Goal: Information Seeking & Learning: Learn about a topic

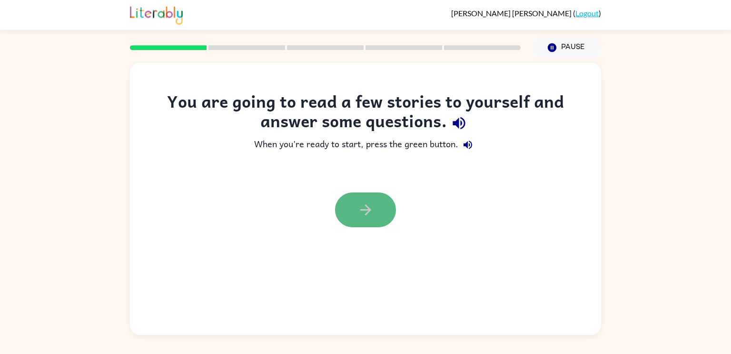
click at [377, 211] on button "button" at bounding box center [365, 209] width 61 height 35
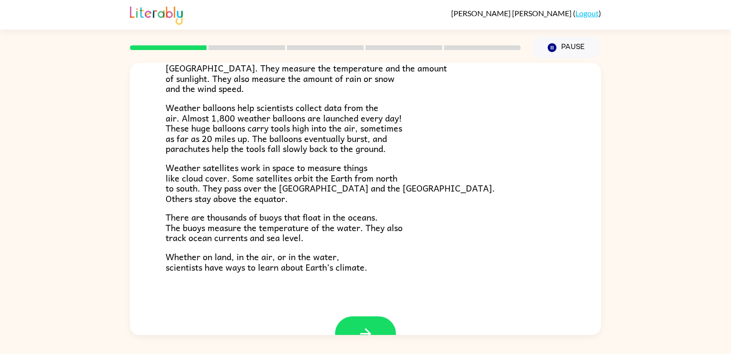
scroll to position [250, 0]
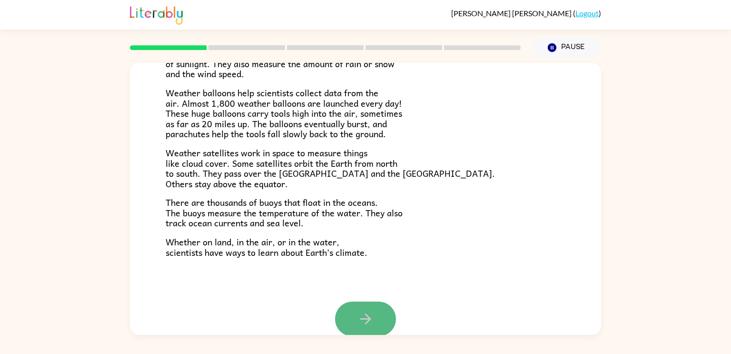
click at [355, 325] on button "button" at bounding box center [365, 318] width 61 height 35
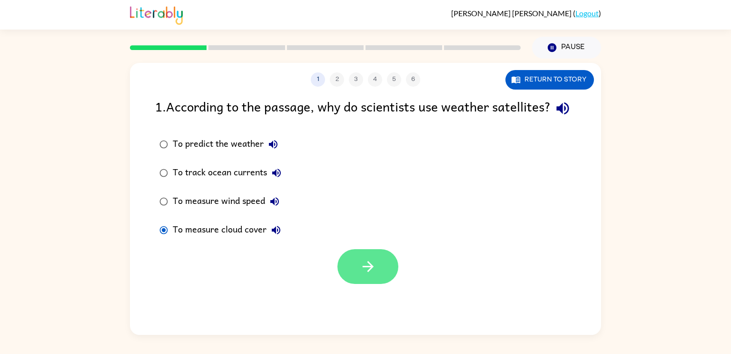
click at [385, 281] on button "button" at bounding box center [367, 266] width 61 height 35
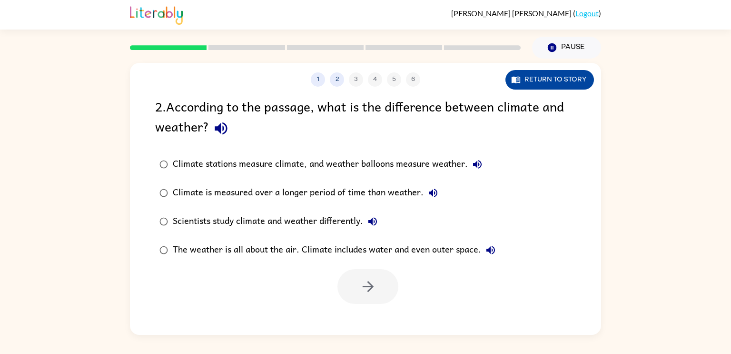
click at [557, 79] on button "Return to story" at bounding box center [549, 80] width 89 height 20
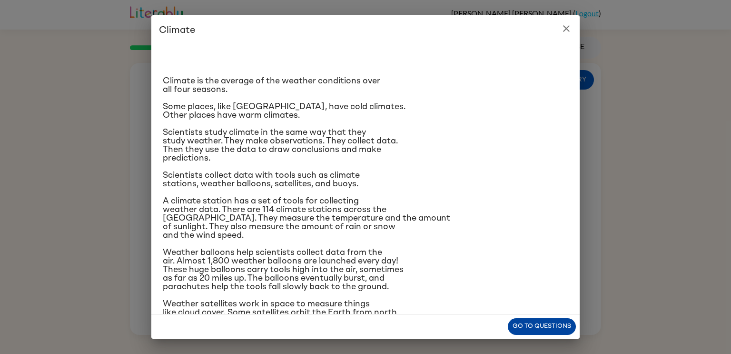
click at [542, 319] on button "Go to questions" at bounding box center [542, 326] width 68 height 17
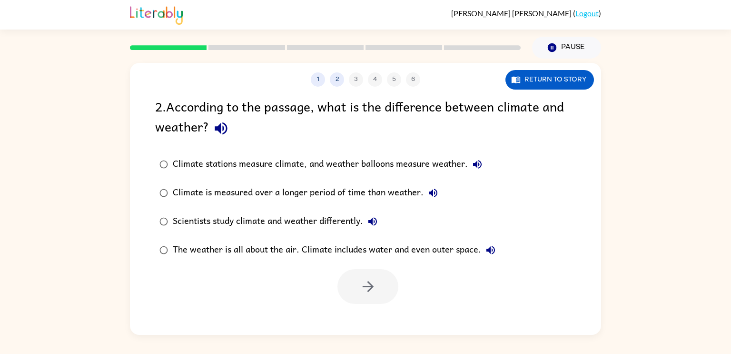
click at [325, 192] on div "Climate is measured over a longer period of time than weather." at bounding box center [308, 192] width 270 height 19
click at [393, 278] on button "button" at bounding box center [367, 286] width 61 height 35
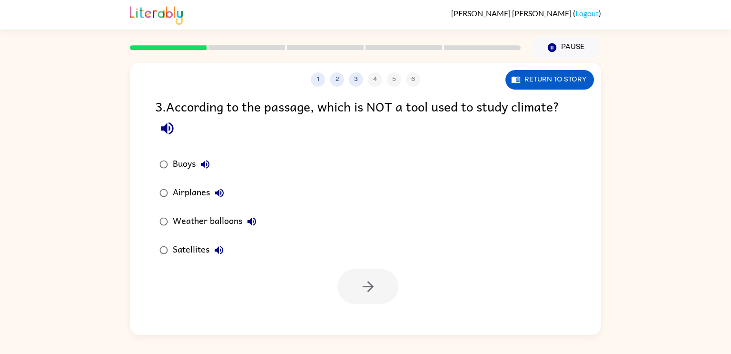
click at [205, 194] on div "Airplanes" at bounding box center [201, 192] width 56 height 19
click at [366, 285] on icon "button" at bounding box center [368, 286] width 17 height 17
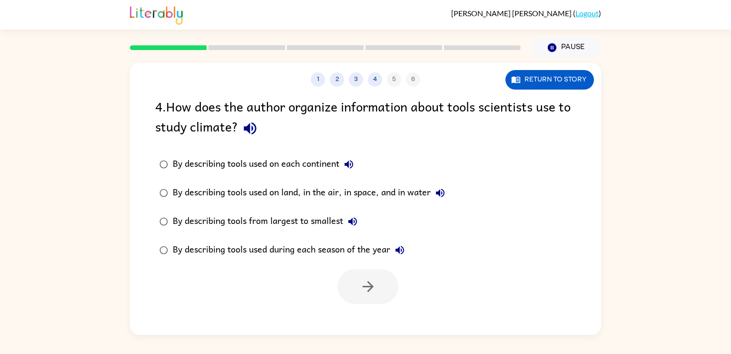
click at [272, 197] on div "By describing tools used on land, in the air, in space, and in water" at bounding box center [311, 192] width 277 height 19
click at [381, 295] on button "button" at bounding box center [367, 286] width 61 height 35
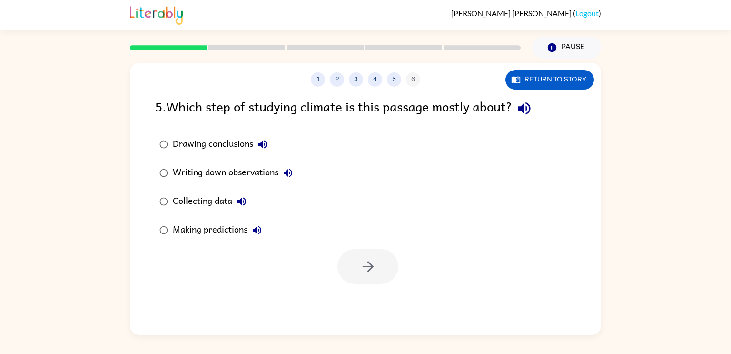
click at [220, 206] on div "Collecting data" at bounding box center [212, 201] width 79 height 19
click at [364, 264] on icon "button" at bounding box center [368, 266] width 17 height 17
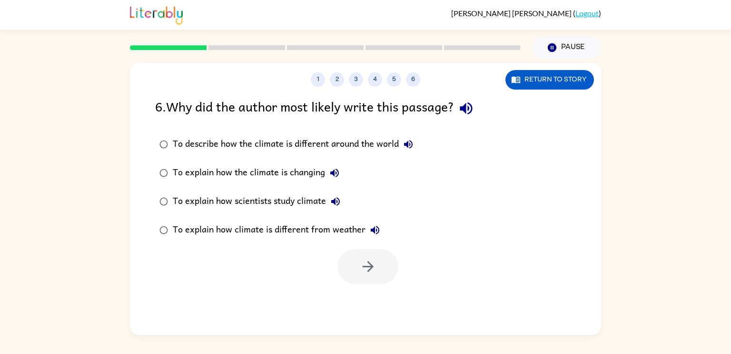
click at [299, 204] on div "To explain how scientists study climate" at bounding box center [259, 201] width 172 height 19
click at [376, 266] on icon "button" at bounding box center [368, 266] width 17 height 17
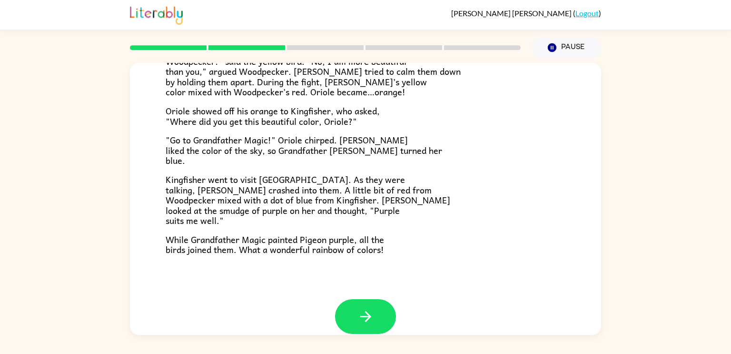
scroll to position [246, 0]
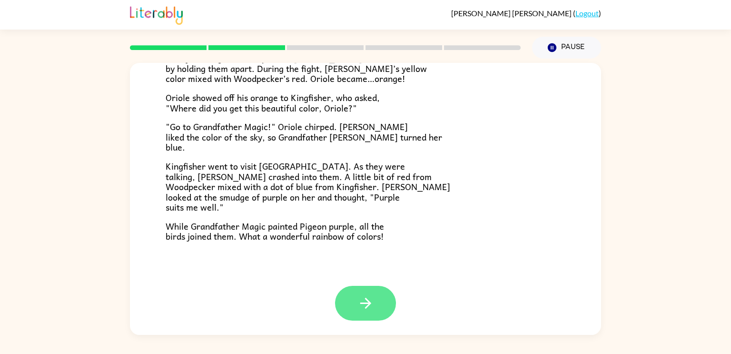
click at [361, 299] on icon "button" at bounding box center [365, 303] width 17 height 17
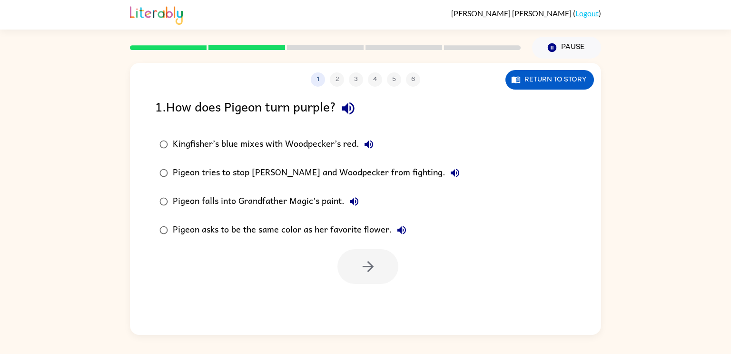
scroll to position [0, 0]
click at [266, 145] on div "Kingfisher’s blue mixes with Woodpecker’s red." at bounding box center [276, 144] width 206 height 19
click at [348, 254] on button "button" at bounding box center [367, 266] width 61 height 35
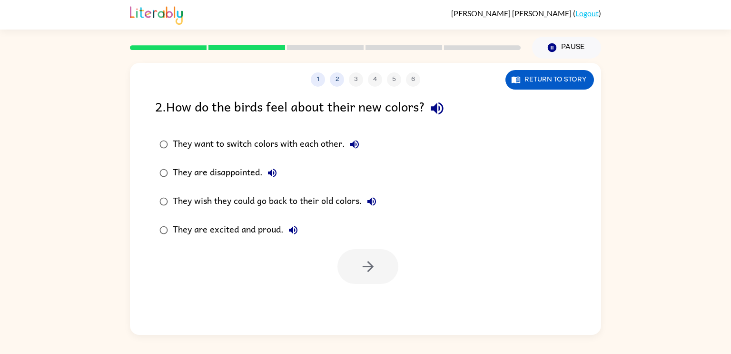
click at [228, 230] on div "They are excited and proud." at bounding box center [238, 229] width 130 height 19
click at [371, 265] on icon "button" at bounding box center [367, 266] width 11 height 11
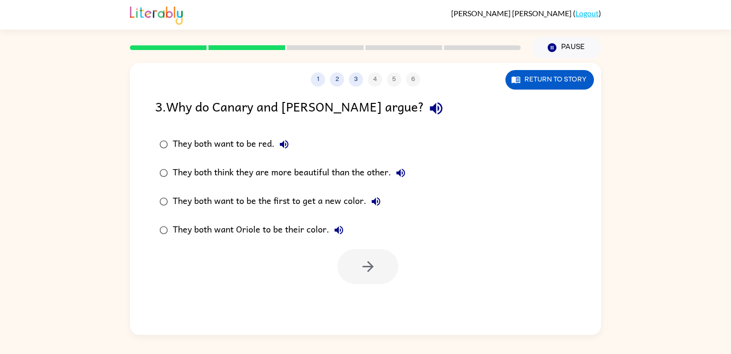
click at [218, 170] on div "They both think they are more beautiful than the other." at bounding box center [291, 172] width 237 height 19
click at [371, 278] on button "button" at bounding box center [367, 266] width 61 height 35
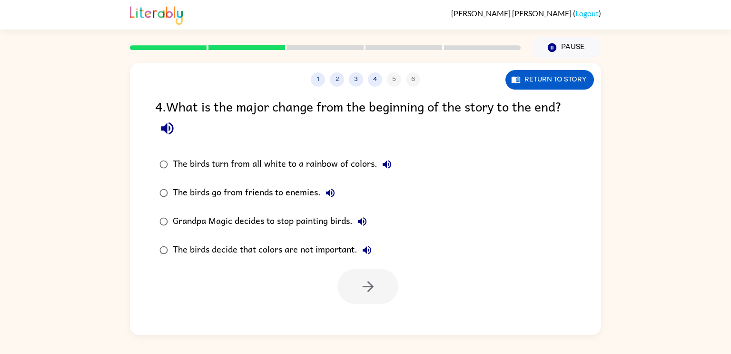
click at [306, 158] on div "The birds turn from all white to a rainbow of colors." at bounding box center [285, 164] width 224 height 19
click at [354, 280] on button "button" at bounding box center [367, 286] width 61 height 35
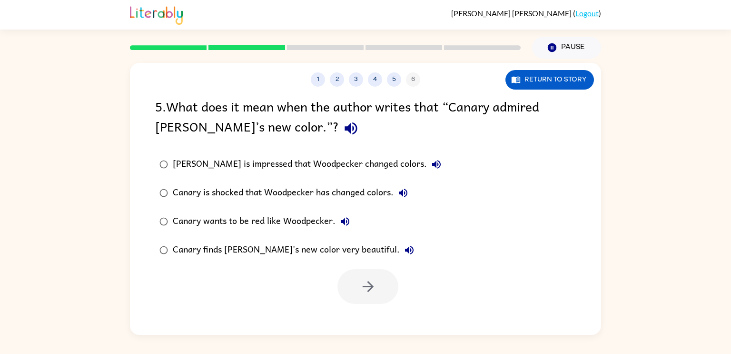
click at [275, 218] on div "Canary wants to be red like Woodpecker." at bounding box center [264, 221] width 182 height 19
click at [278, 164] on div "[PERSON_NAME] is impressed that Woodpecker changed colors." at bounding box center [309, 164] width 273 height 19
click at [281, 219] on div "Canary wants to be red like Woodpecker." at bounding box center [264, 221] width 182 height 19
click at [373, 286] on icon "button" at bounding box center [367, 286] width 11 height 11
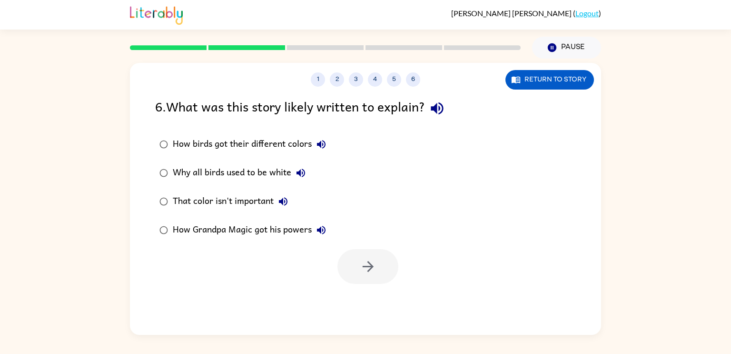
click at [242, 200] on div "That color isn't important" at bounding box center [233, 201] width 120 height 19
click at [372, 264] on icon "button" at bounding box center [368, 266] width 17 height 17
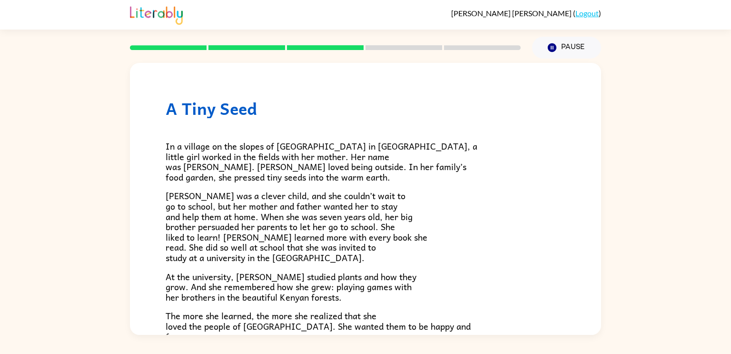
scroll to position [267, 0]
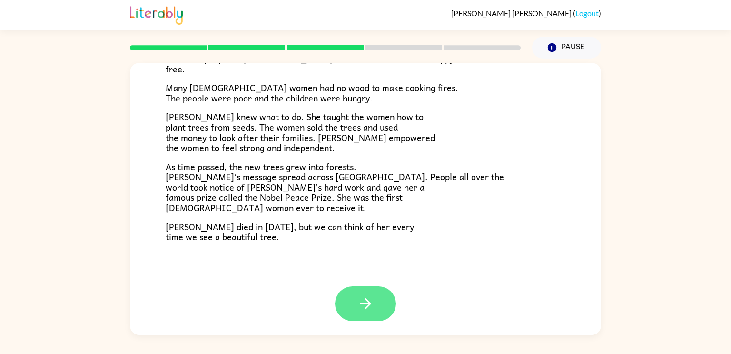
click at [366, 299] on icon "button" at bounding box center [365, 303] width 11 height 11
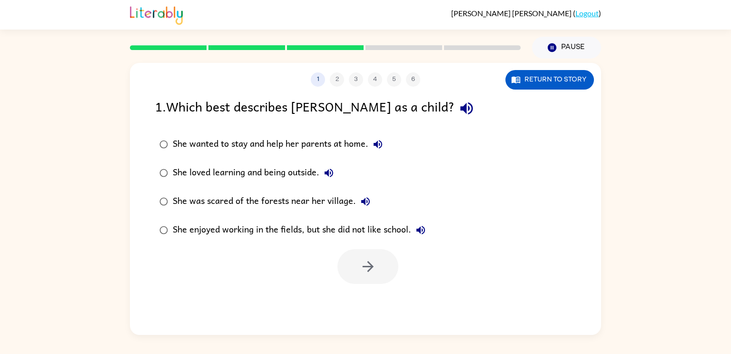
scroll to position [0, 0]
click at [277, 168] on div "She loved learning and being outside." at bounding box center [256, 172] width 166 height 19
click at [372, 264] on icon "button" at bounding box center [368, 266] width 17 height 17
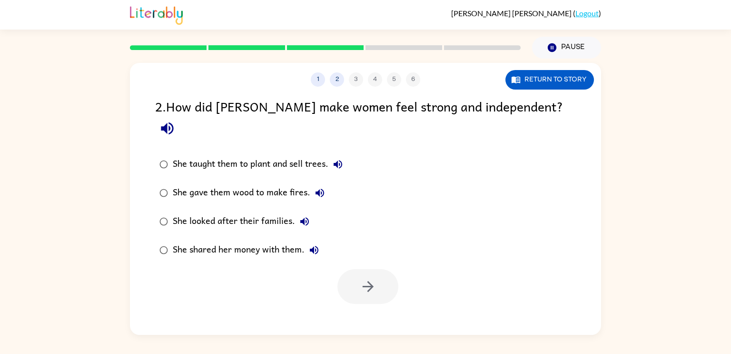
click at [237, 155] on div "She taught them to plant and sell trees." at bounding box center [260, 164] width 175 height 19
click at [385, 270] on button "button" at bounding box center [367, 286] width 61 height 35
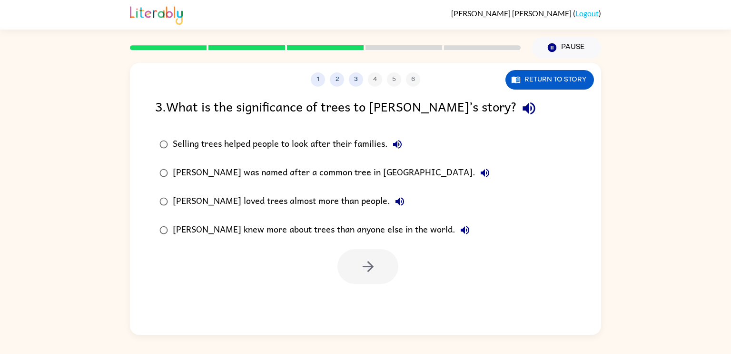
click at [331, 145] on div "Selling trees helped people to look after their families." at bounding box center [290, 144] width 234 height 19
click at [364, 267] on icon "button" at bounding box center [368, 266] width 17 height 17
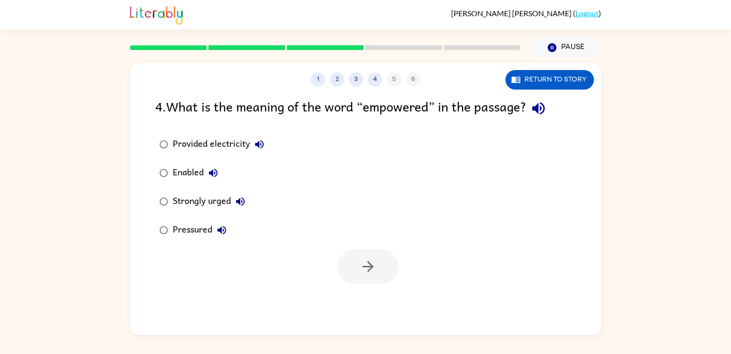
click at [191, 175] on div "Enabled" at bounding box center [198, 172] width 50 height 19
click at [375, 283] on button "button" at bounding box center [367, 266] width 61 height 35
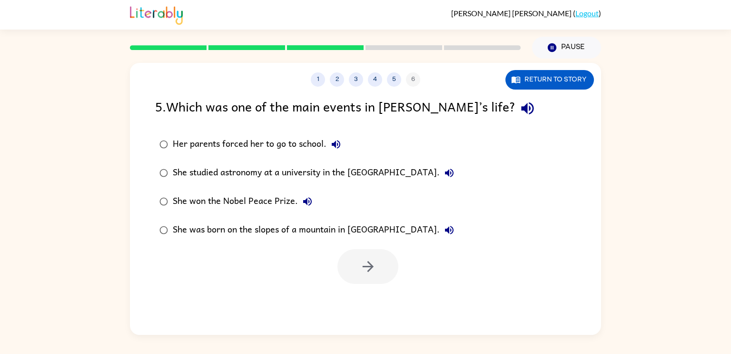
click at [267, 176] on div "She studied astronomy at a university in the [GEOGRAPHIC_DATA]." at bounding box center [316, 172] width 286 height 19
click at [361, 275] on icon "button" at bounding box center [368, 266] width 17 height 17
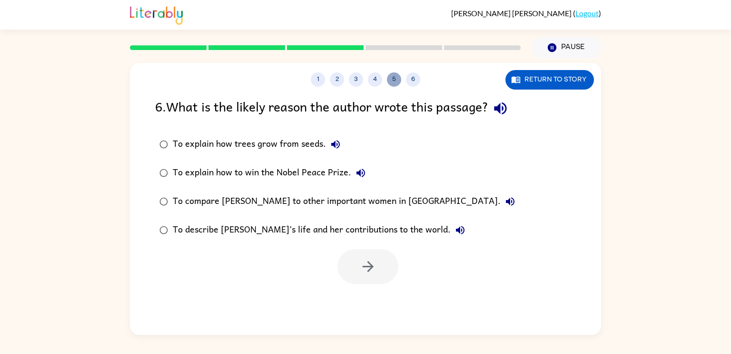
click at [397, 81] on button "5" at bounding box center [394, 79] width 14 height 14
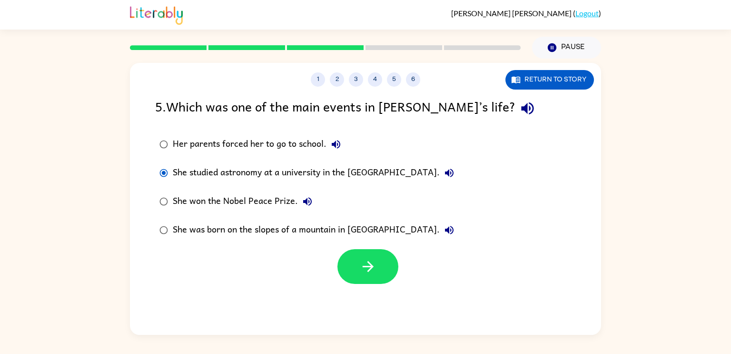
click at [177, 208] on div "She won the Nobel Peace Prize." at bounding box center [245, 201] width 144 height 19
click at [381, 258] on button "button" at bounding box center [367, 266] width 61 height 35
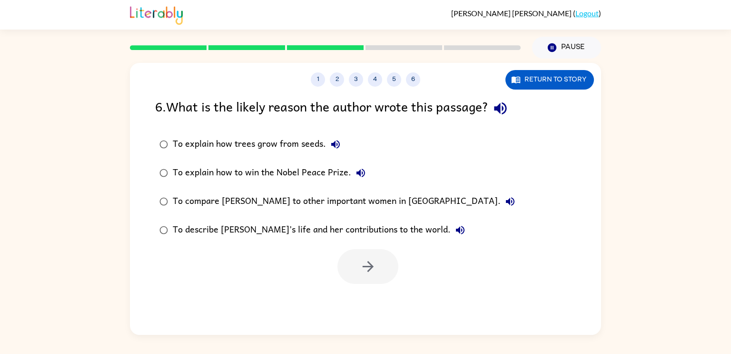
click at [223, 233] on div "To describe [PERSON_NAME]’s life and her contributions to the world." at bounding box center [321, 229] width 297 height 19
click at [385, 272] on button "button" at bounding box center [367, 266] width 61 height 35
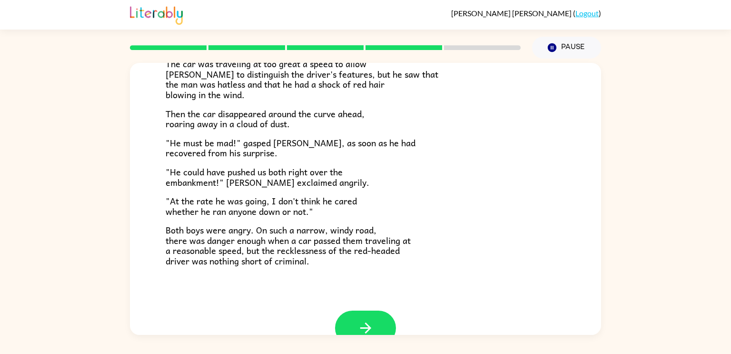
scroll to position [264, 0]
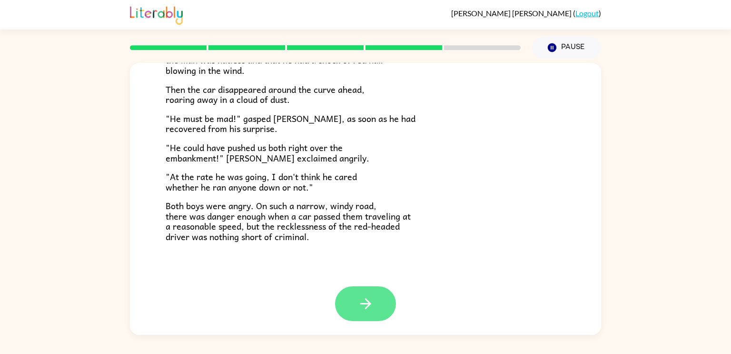
click at [368, 298] on icon "button" at bounding box center [365, 303] width 17 height 17
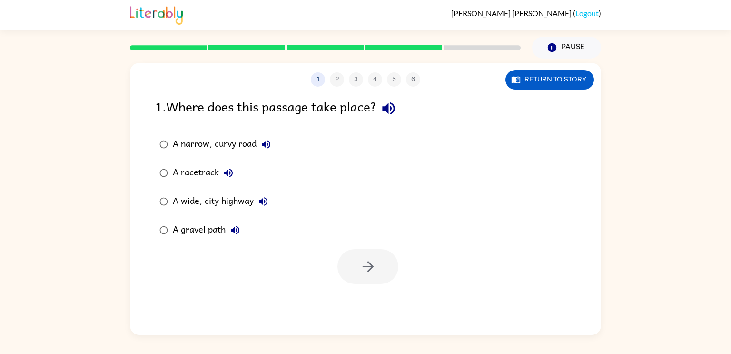
click at [214, 138] on div "A narrow, curvy road" at bounding box center [224, 144] width 103 height 19
click at [358, 270] on button "button" at bounding box center [367, 266] width 61 height 35
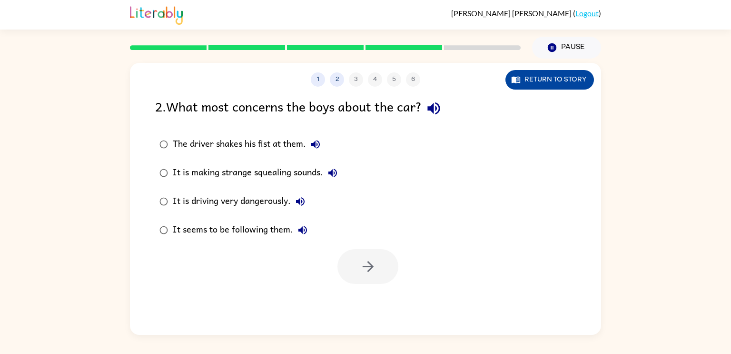
click at [542, 81] on button "Return to story" at bounding box center [549, 80] width 89 height 20
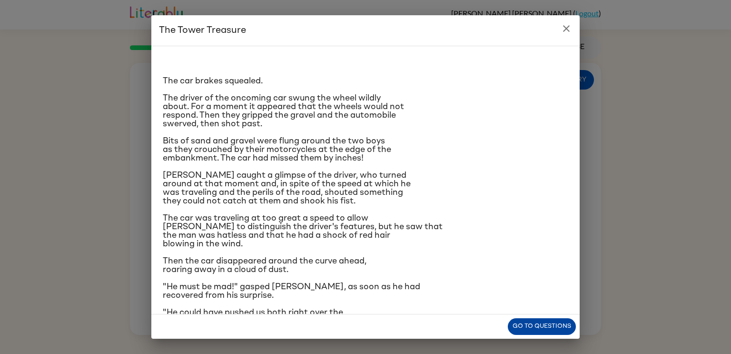
click at [533, 326] on button "Go to questions" at bounding box center [542, 326] width 68 height 17
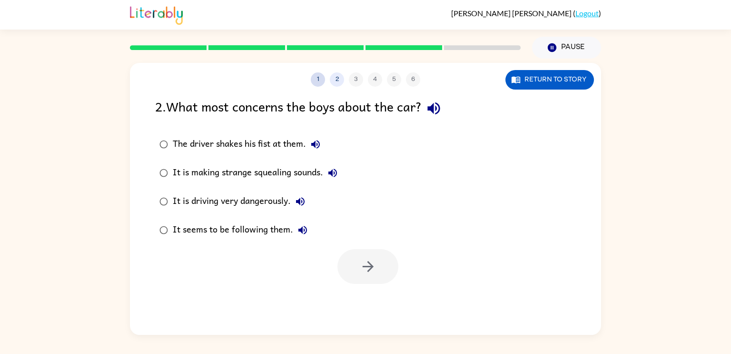
click at [316, 79] on button "1" at bounding box center [318, 79] width 14 height 14
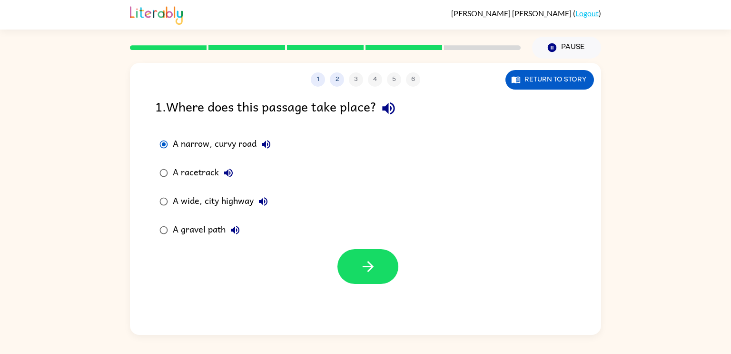
click at [210, 232] on div "A gravel path" at bounding box center [209, 229] width 72 height 19
click at [366, 267] on icon "button" at bounding box center [368, 266] width 17 height 17
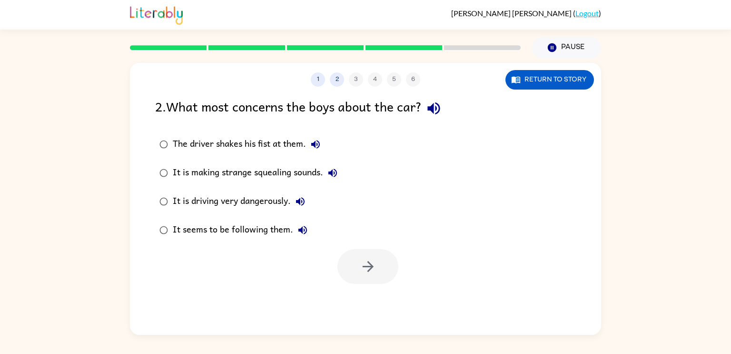
click at [230, 197] on div "It is driving very dangerously." at bounding box center [241, 201] width 137 height 19
click at [347, 268] on button "button" at bounding box center [367, 266] width 61 height 35
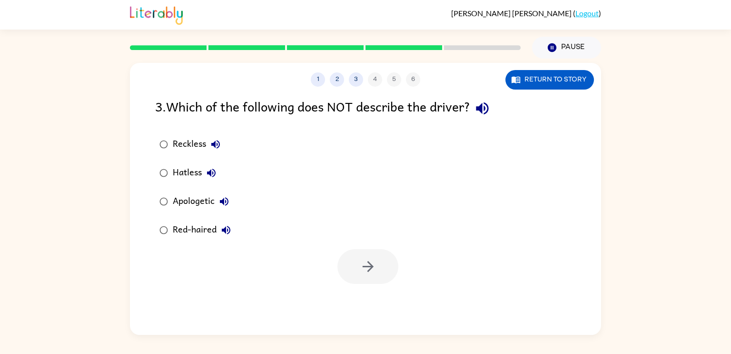
click at [197, 203] on div "Apologetic" at bounding box center [203, 201] width 61 height 19
click at [358, 264] on button "button" at bounding box center [367, 266] width 61 height 35
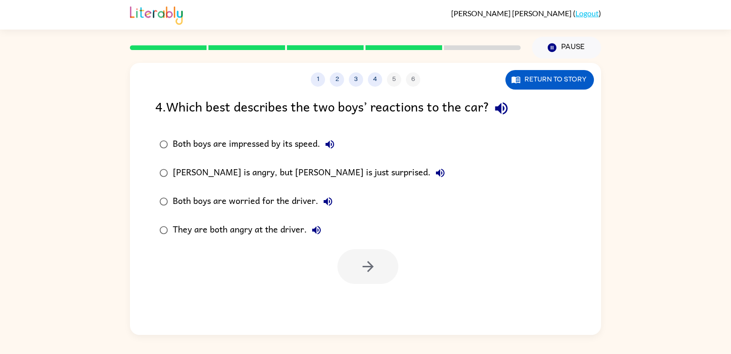
click at [276, 238] on div "They are both angry at the driver." at bounding box center [249, 229] width 153 height 19
click at [371, 270] on icon "button" at bounding box center [368, 266] width 17 height 17
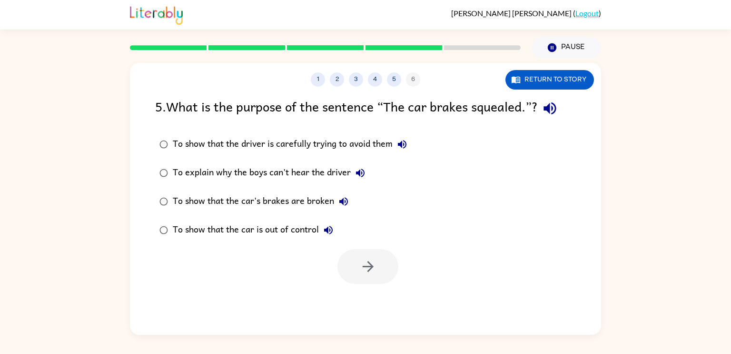
click at [306, 203] on div "To show that the car's brakes are broken" at bounding box center [263, 201] width 180 height 19
click at [365, 253] on button "button" at bounding box center [367, 266] width 61 height 35
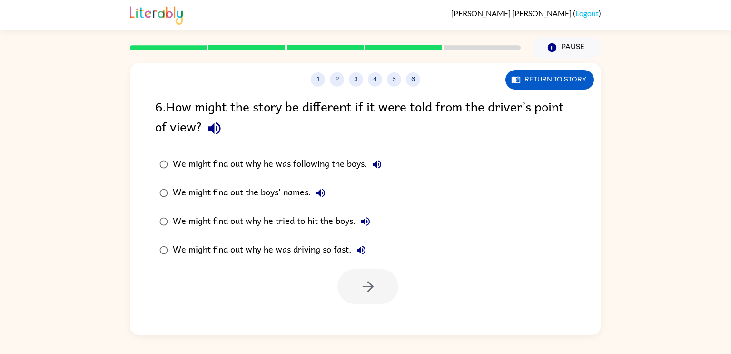
click at [296, 248] on div "We might find out why he was driving so fast." at bounding box center [272, 249] width 198 height 19
click at [358, 284] on button "button" at bounding box center [367, 286] width 61 height 35
